Goal: Find specific page/section: Find specific page/section

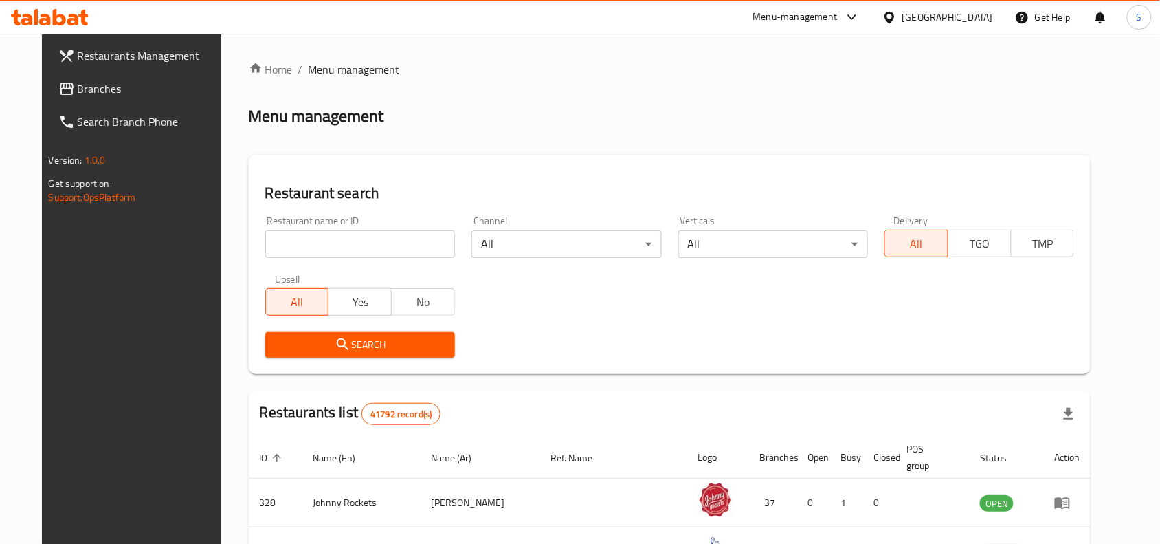
click at [78, 80] on span "Branches" at bounding box center [151, 88] width 147 height 16
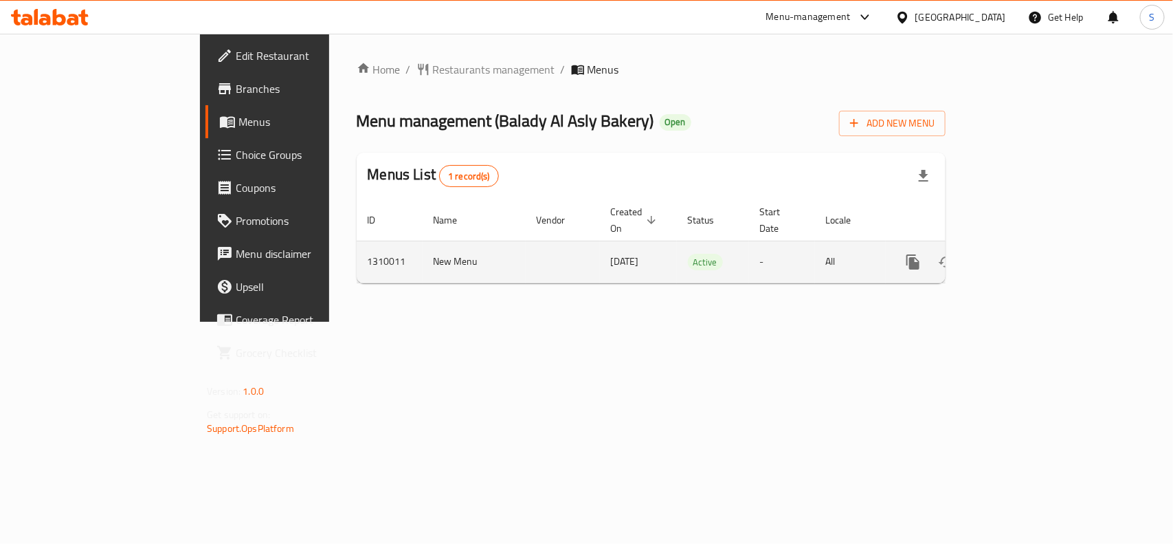
click at [1029, 245] on link "enhanced table" at bounding box center [1012, 261] width 33 height 33
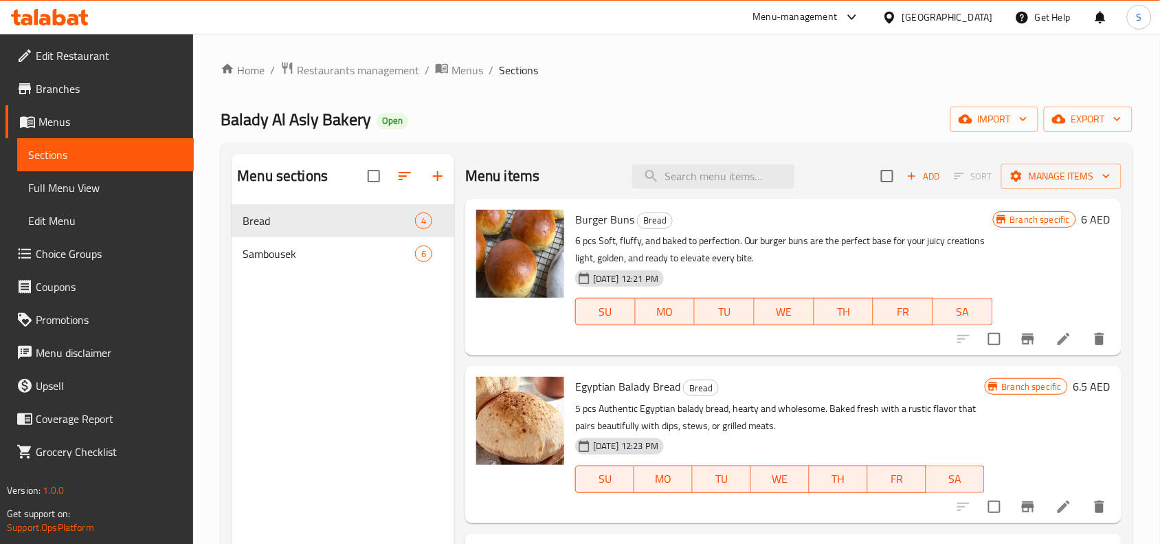
click at [129, 57] on span "Edit Restaurant" at bounding box center [109, 55] width 147 height 16
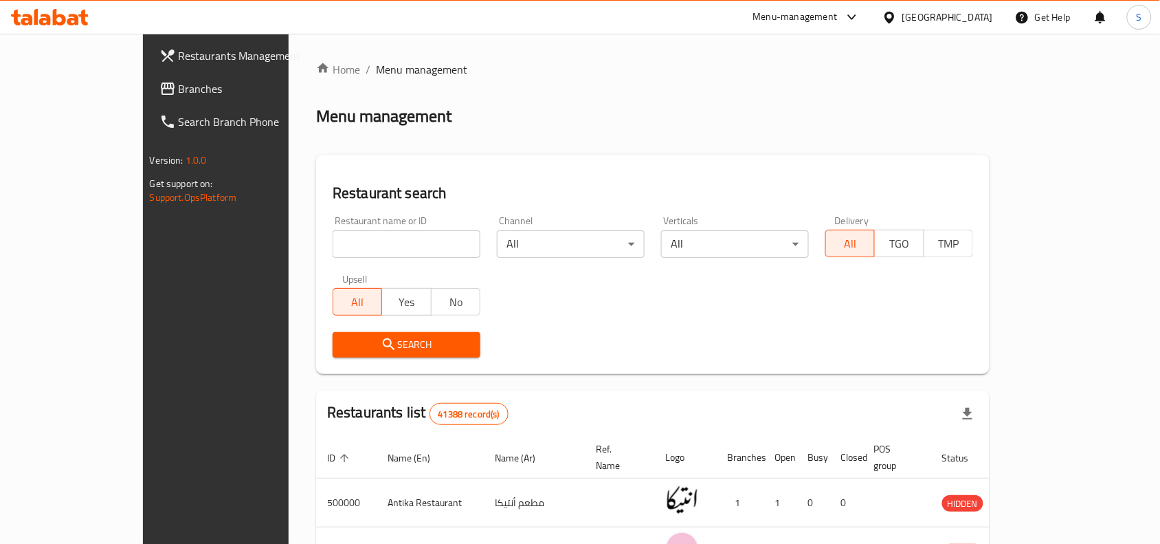
click at [179, 90] on span "Branches" at bounding box center [252, 88] width 147 height 16
